Goal: Task Accomplishment & Management: Use online tool/utility

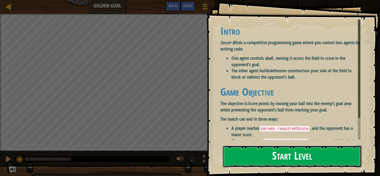
click at [309, 151] on button "Start Level" at bounding box center [292, 156] width 139 height 22
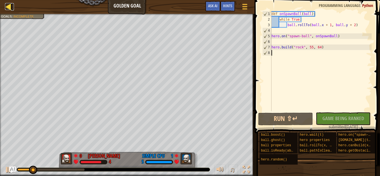
click at [6, 4] on div at bounding box center [8, 6] width 7 height 7
